Goal: Task Accomplishment & Management: Complete application form

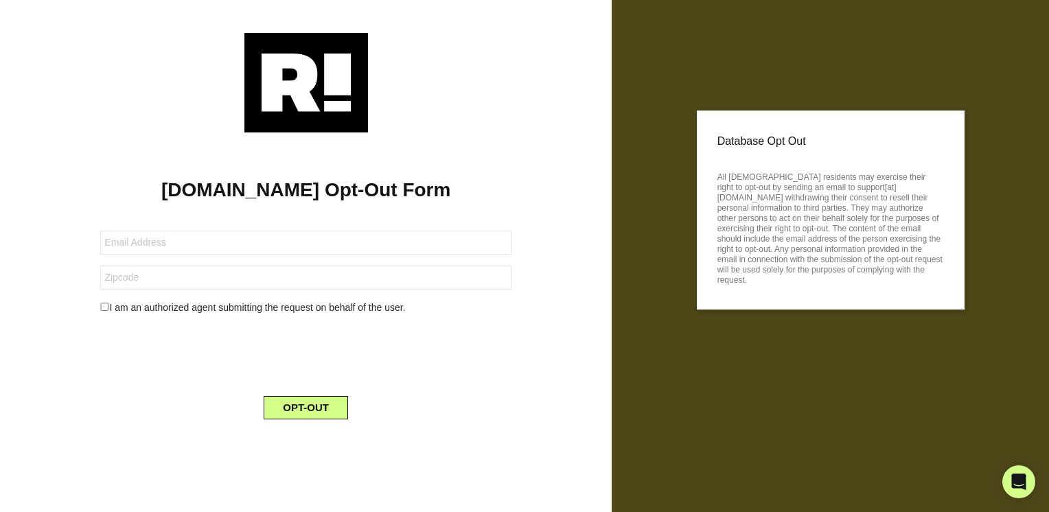
click at [130, 228] on form "I am an authorized agent submitting the request on behalf of the user. OPT-OUT" at bounding box center [305, 316] width 411 height 205
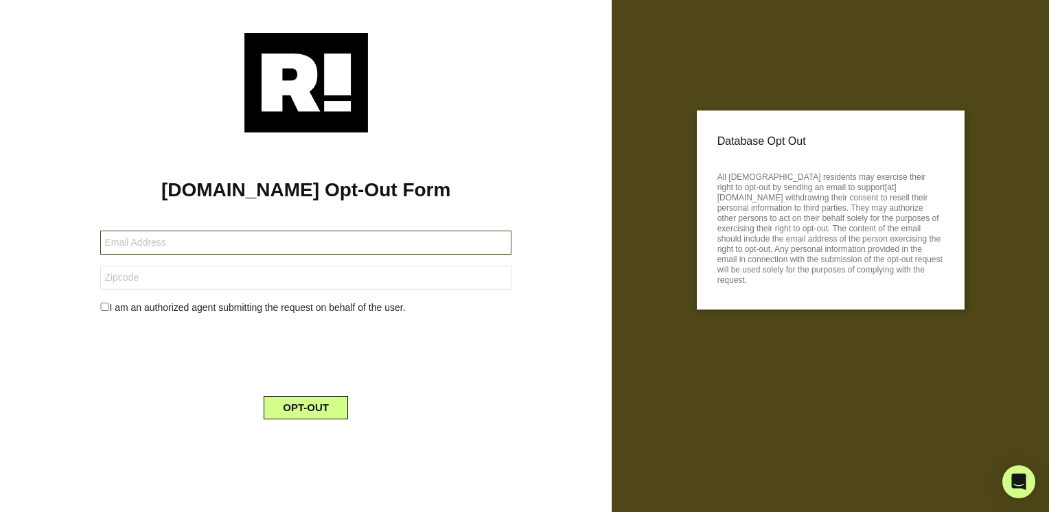
click at [132, 244] on input "text" at bounding box center [305, 243] width 411 height 24
type input "4lakelife@comcast.net"
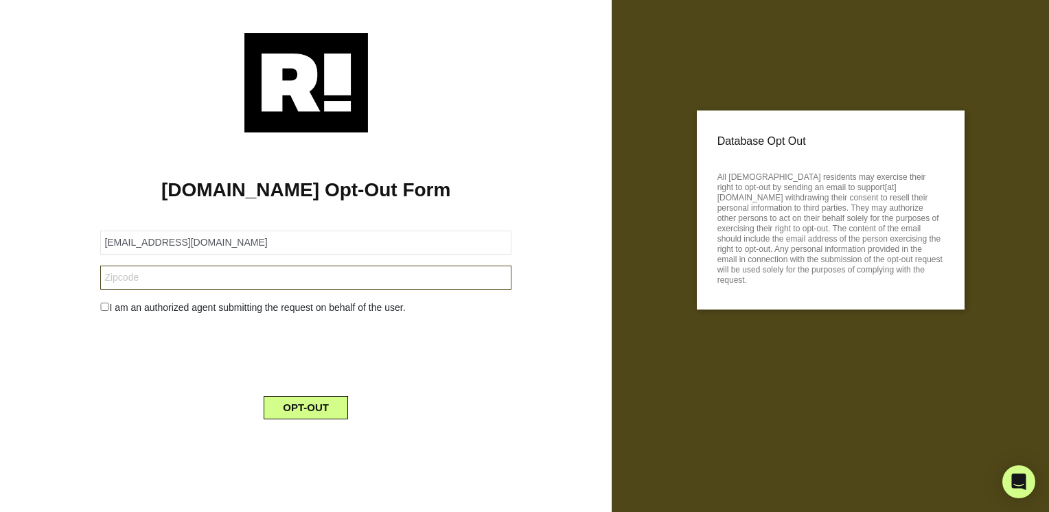
click at [136, 284] on input "text" at bounding box center [305, 278] width 411 height 24
type input "46901"
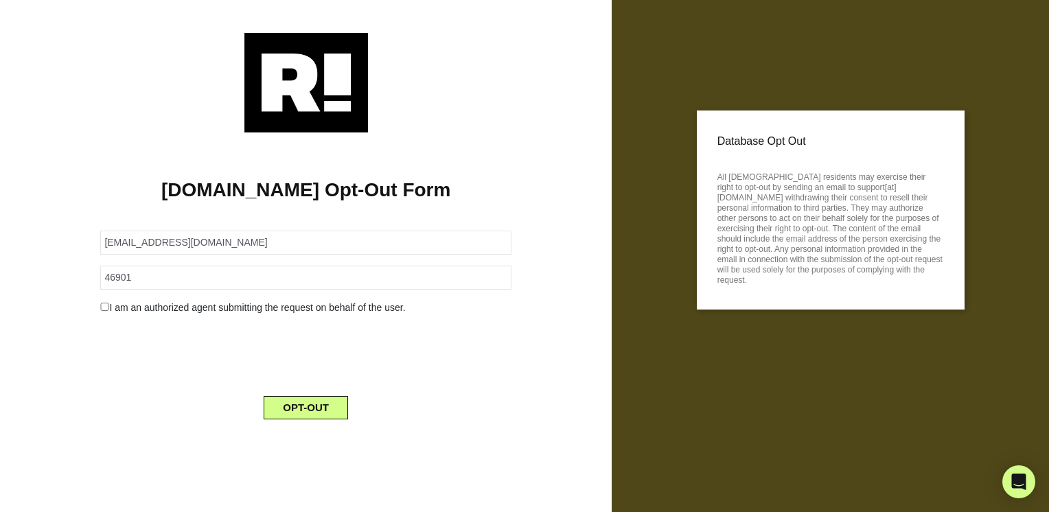
click at [106, 308] on input "checkbox" at bounding box center [104, 307] width 9 height 8
click at [102, 308] on input "checkbox" at bounding box center [104, 307] width 9 height 8
checkbox input "false"
click at [301, 406] on button "OPT-OUT" at bounding box center [306, 407] width 84 height 23
